Goal: Information Seeking & Learning: Learn about a topic

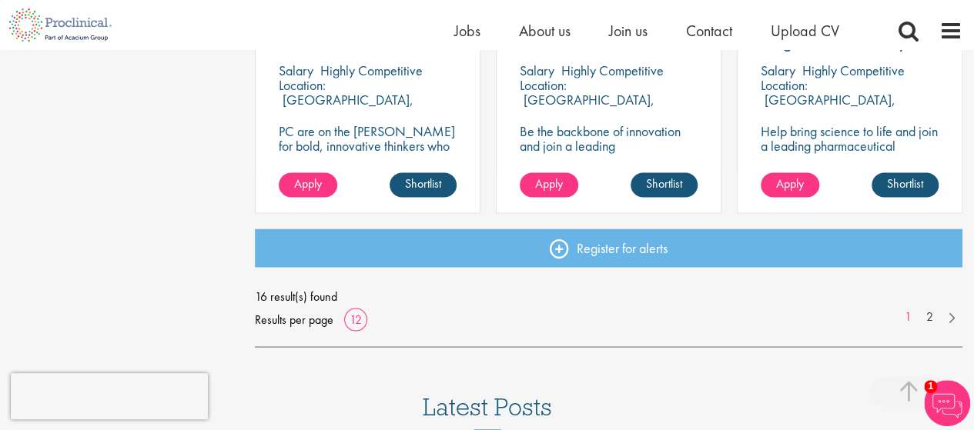
scroll to position [1238, 0]
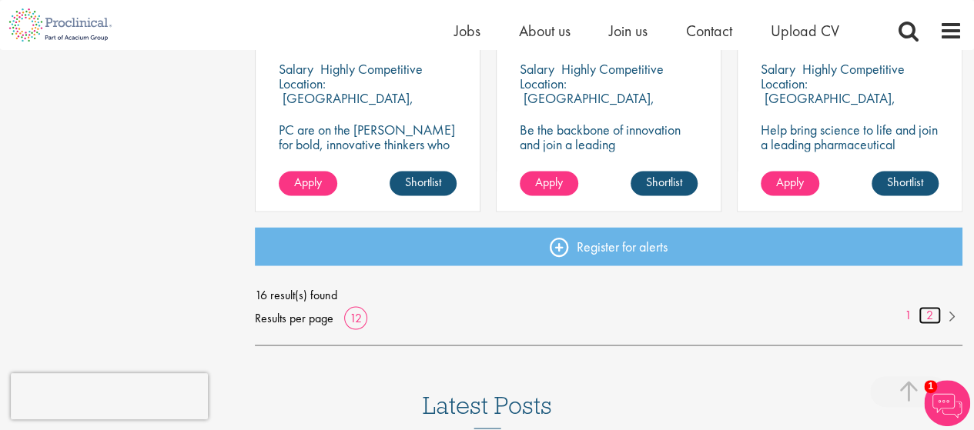
click at [930, 316] on link "2" at bounding box center [929, 315] width 22 height 18
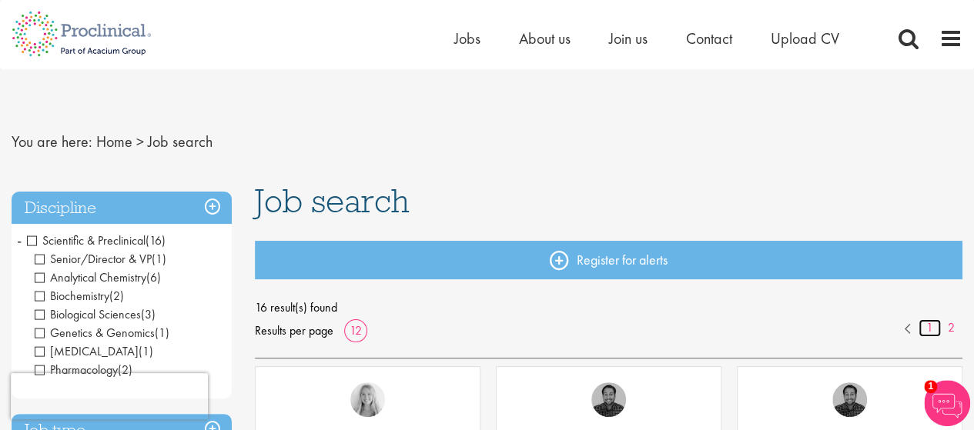
click at [930, 326] on link "1" at bounding box center [929, 328] width 22 height 18
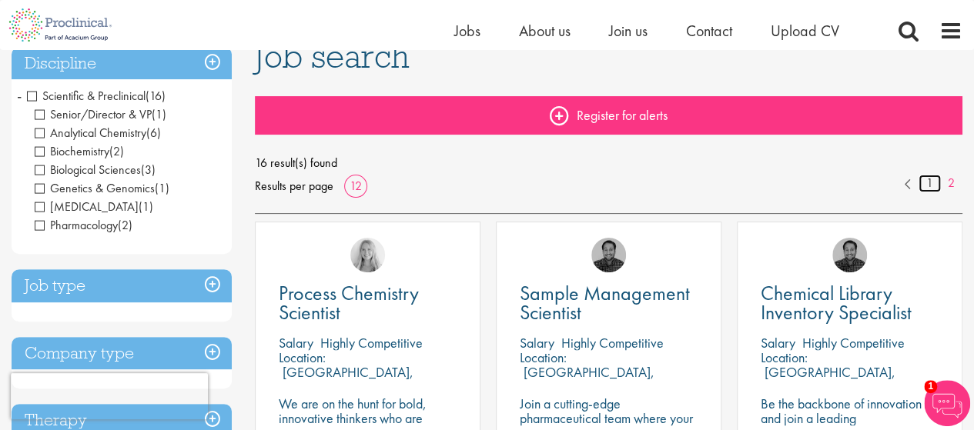
scroll to position [130, 0]
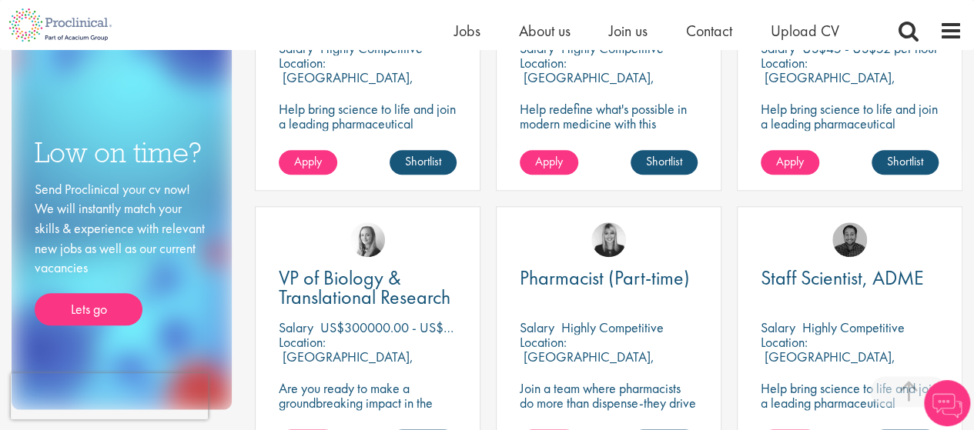
scroll to position [701, 0]
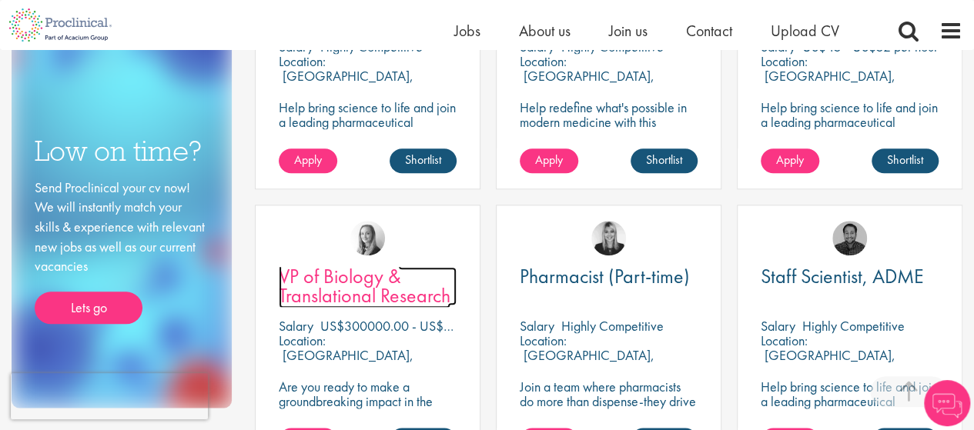
click at [361, 292] on span "VP of Biology & Translational Research" at bounding box center [365, 285] width 172 height 45
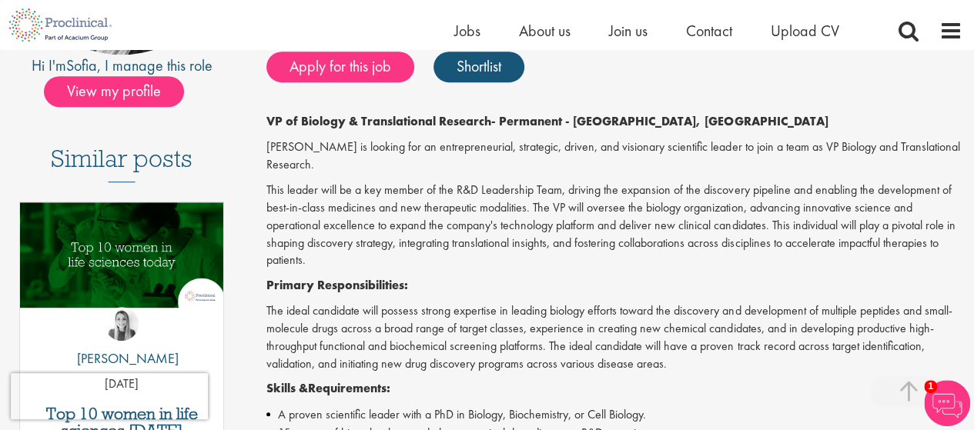
scroll to position [328, 0]
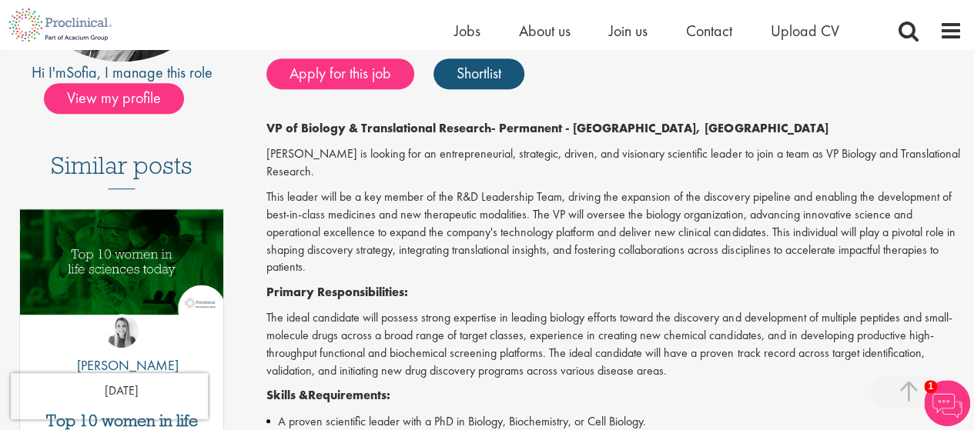
drag, startPoint x: 269, startPoint y: 127, endPoint x: 493, endPoint y: 112, distance: 223.7
copy strong "VP of Biology & Translational Research"
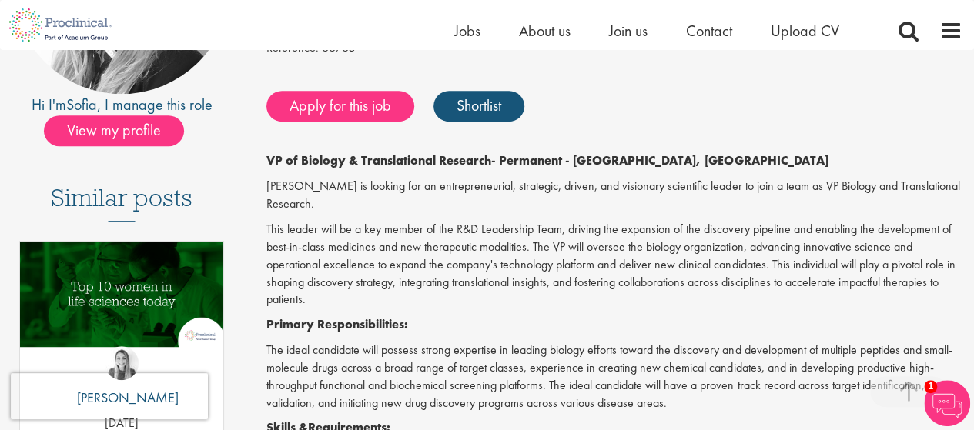
scroll to position [295, 0]
